Goal: Browse casually

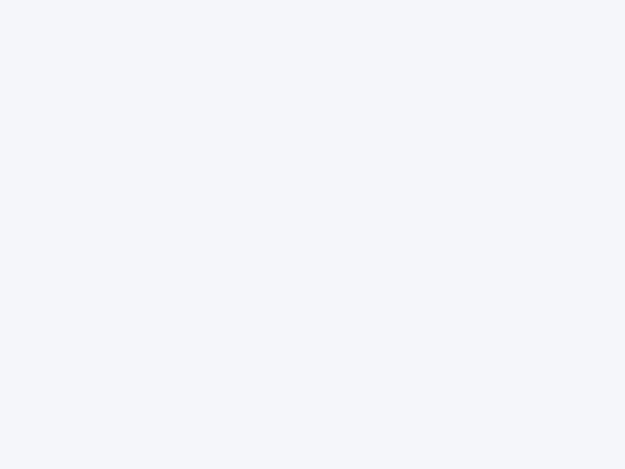
click at [313, 234] on div at bounding box center [312, 234] width 625 height 469
